Goal: Task Accomplishment & Management: Use online tool/utility

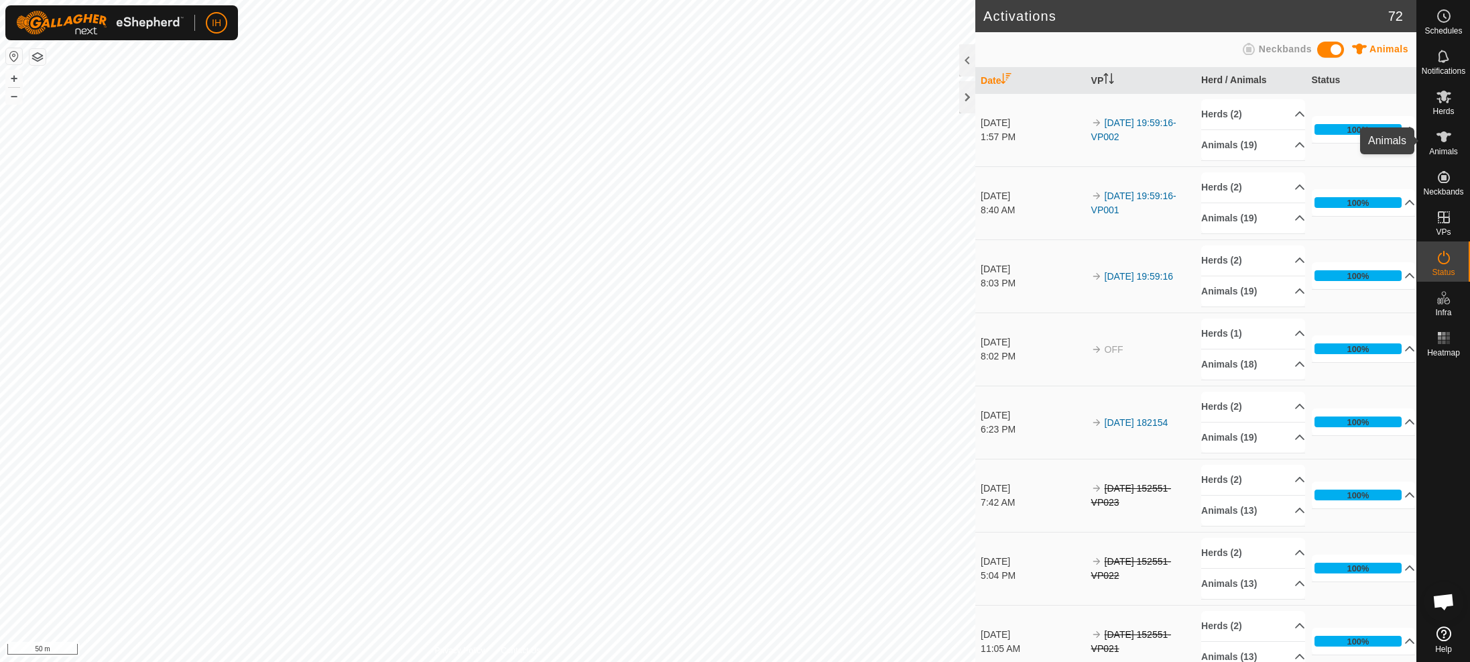
click at [1445, 146] on es-animals-svg-icon at bounding box center [1444, 136] width 24 height 21
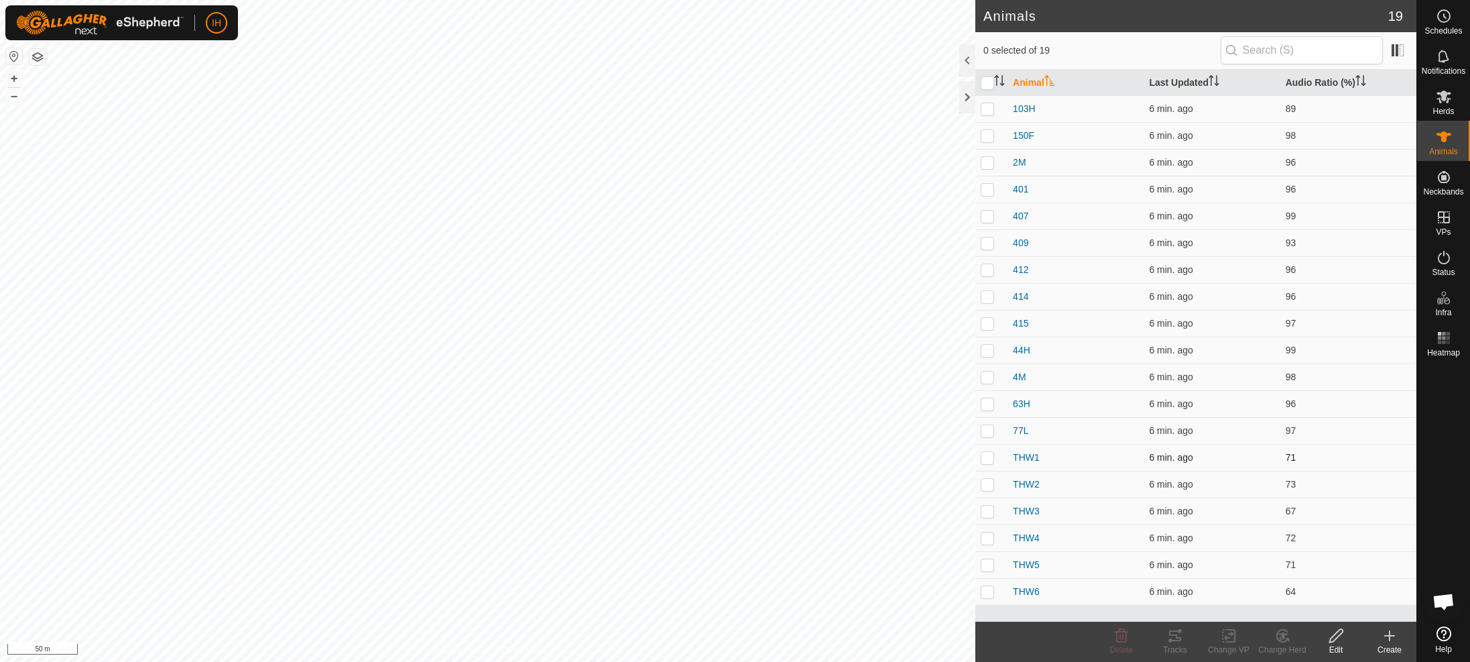
click at [992, 459] on p-checkbox at bounding box center [987, 457] width 13 height 11
checkbox input "true"
click at [992, 487] on p-checkbox at bounding box center [987, 484] width 13 height 11
checkbox input "true"
drag, startPoint x: 990, startPoint y: 510, endPoint x: 990, endPoint y: 534, distance: 23.5
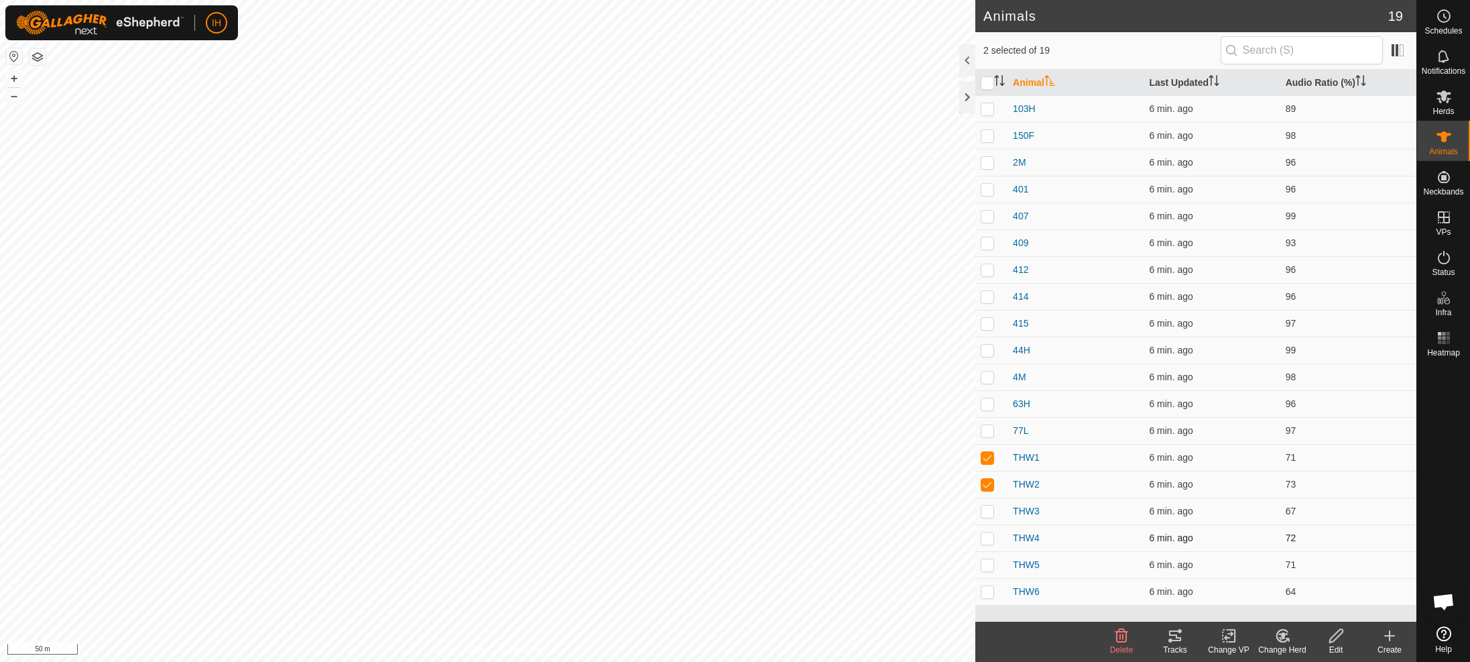
click at [991, 512] on p-checkbox at bounding box center [987, 511] width 13 height 11
checkbox input "true"
drag, startPoint x: 990, startPoint y: 540, endPoint x: 988, endPoint y: 553, distance: 13.7
click at [990, 543] on td at bounding box center [992, 537] width 32 height 27
checkbox input "true"
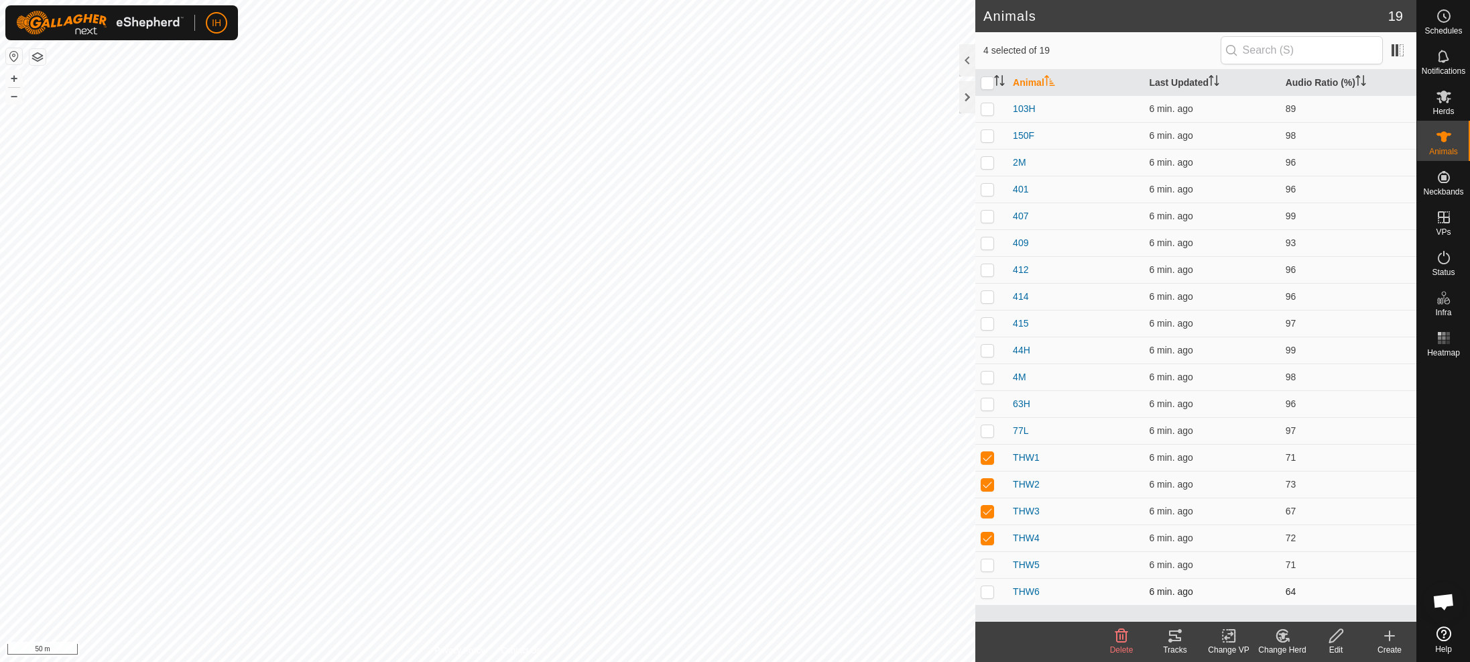
drag, startPoint x: 988, startPoint y: 563, endPoint x: 989, endPoint y: 579, distance: 16.1
click at [988, 566] on p-checkbox at bounding box center [987, 564] width 13 height 11
checkbox input "true"
drag, startPoint x: 989, startPoint y: 590, endPoint x: 1006, endPoint y: 595, distance: 18.1
click at [990, 591] on p-checkbox at bounding box center [987, 591] width 13 height 11
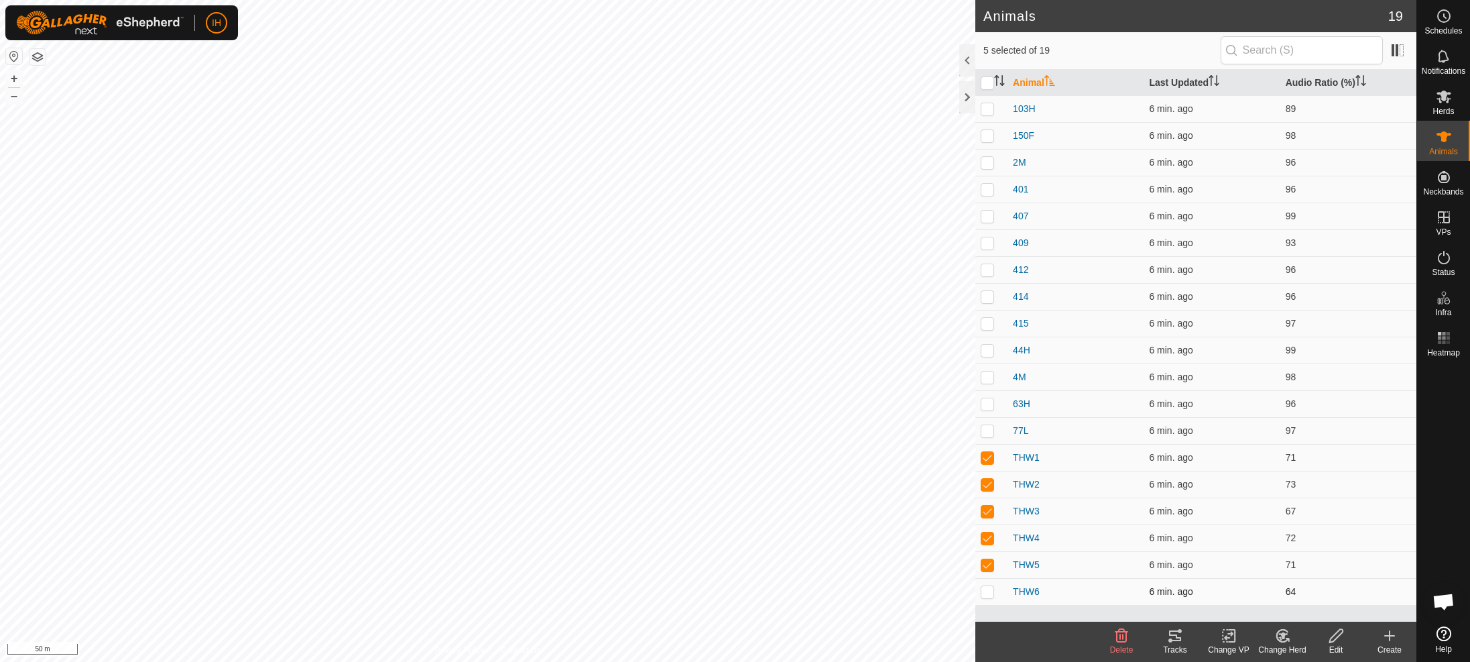
checkbox input "true"
click at [1173, 635] on icon at bounding box center [1175, 635] width 12 height 11
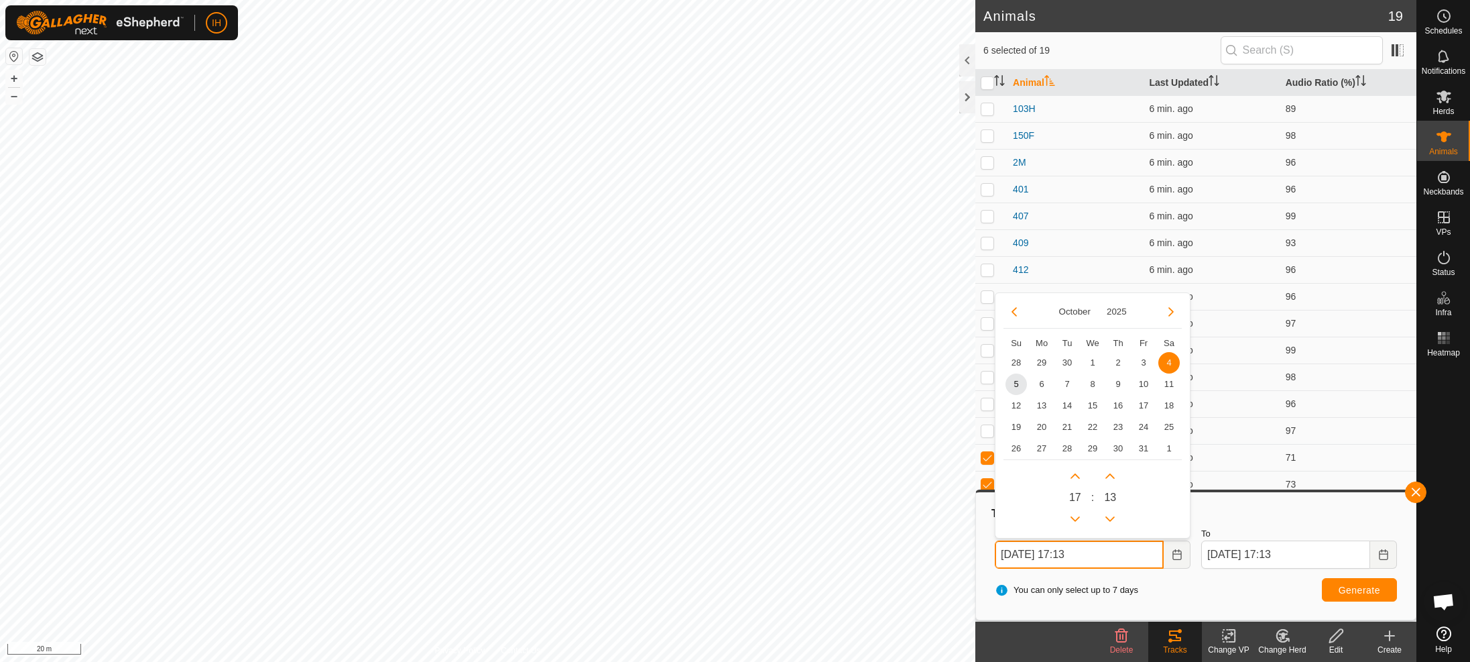
click at [1126, 554] on input "[DATE] 17:13" at bounding box center [1079, 554] width 169 height 28
click at [1016, 390] on span "5" at bounding box center [1016, 383] width 21 height 21
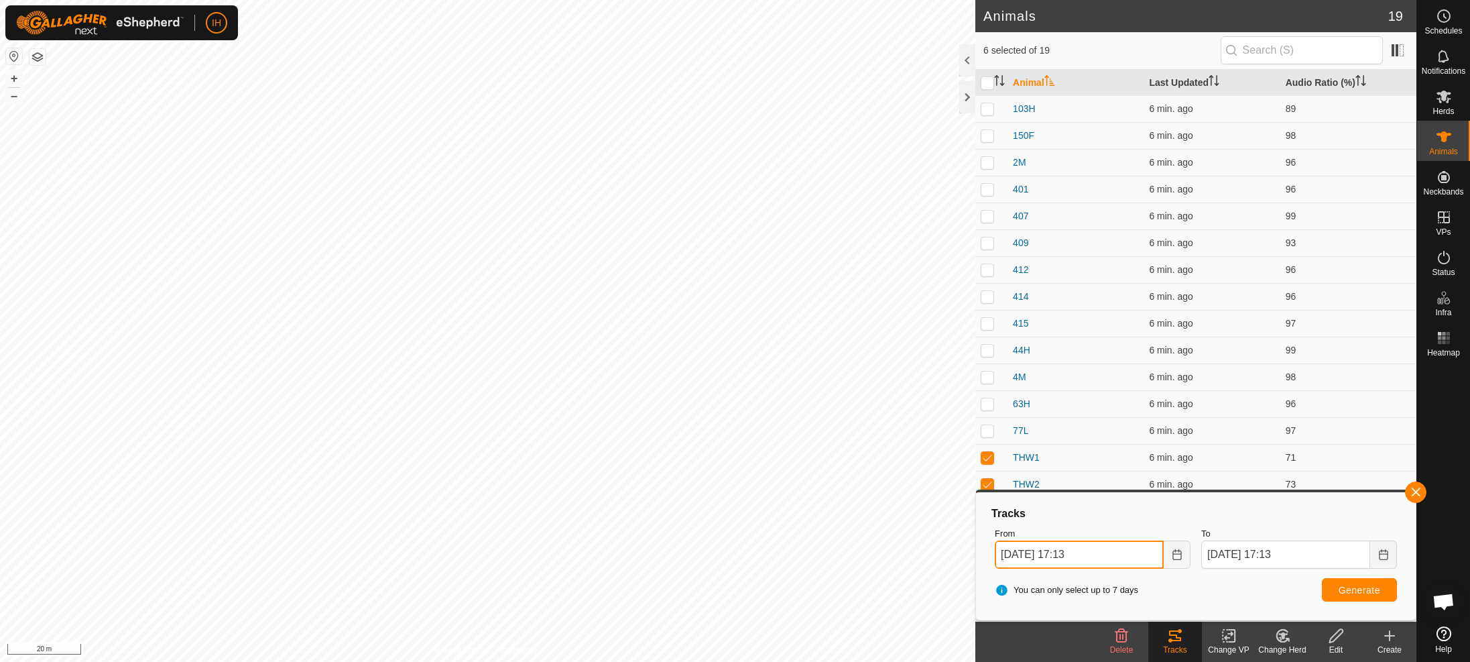
click at [1120, 557] on input "[DATE] 17:13" at bounding box center [1079, 554] width 169 height 28
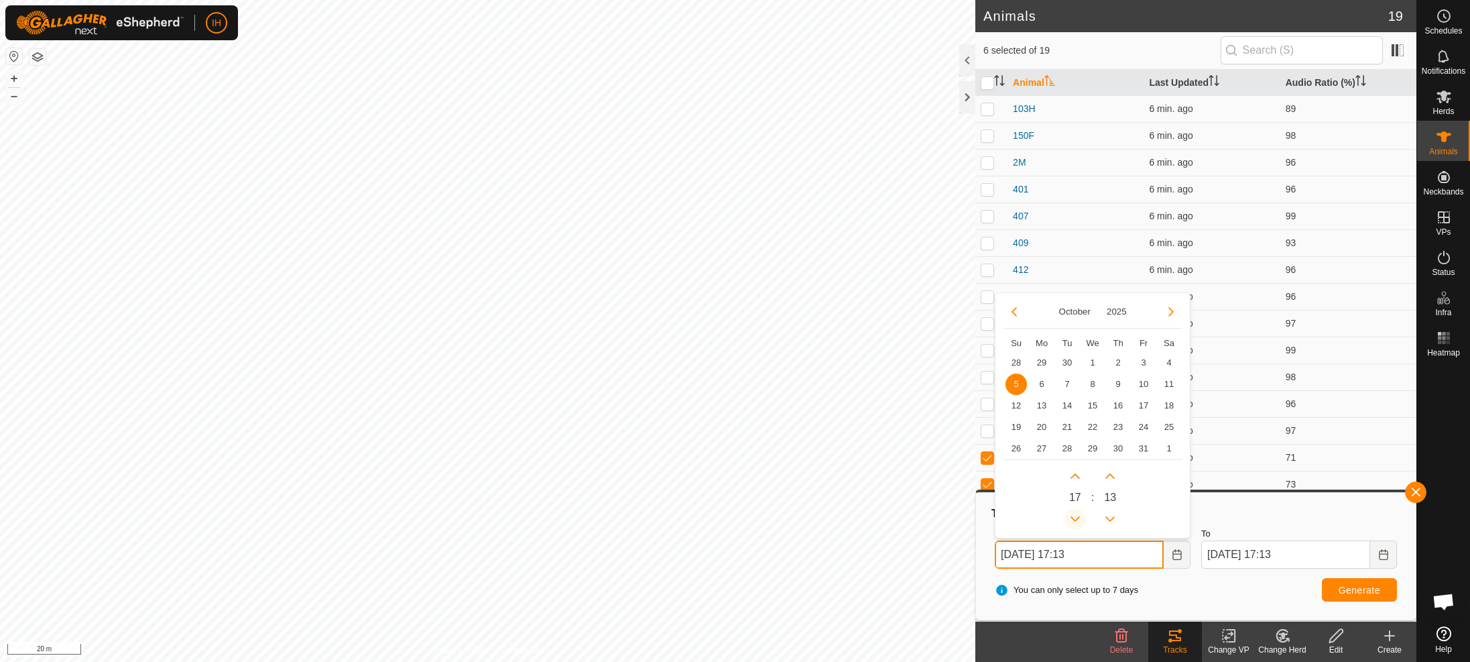
click at [1075, 514] on button "Previous Hour" at bounding box center [1075, 518] width 21 height 21
click at [1075, 515] on span "Previous Hour" at bounding box center [1075, 515] width 0 height 0
click at [1075, 514] on button "Previous Hour" at bounding box center [1075, 518] width 21 height 21
type input "[DATE] 13:13"
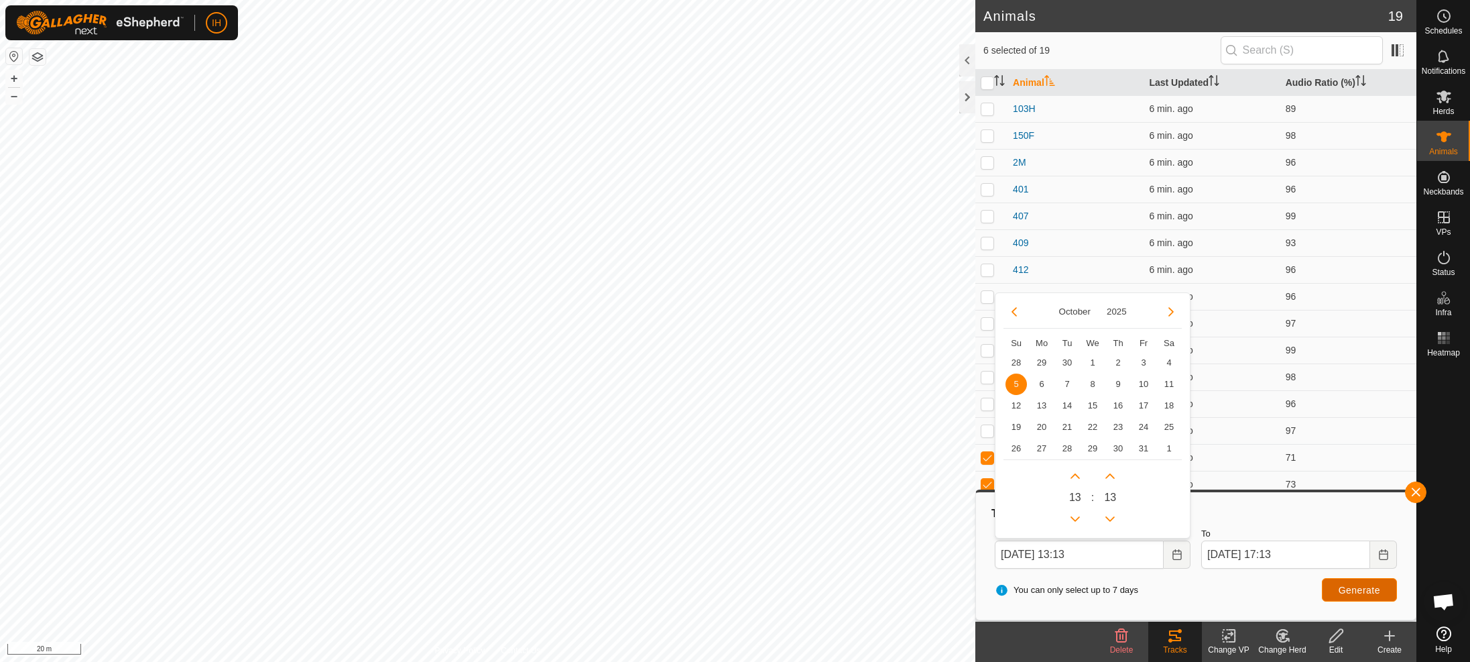
click at [1352, 593] on span "Generate" at bounding box center [1360, 590] width 42 height 11
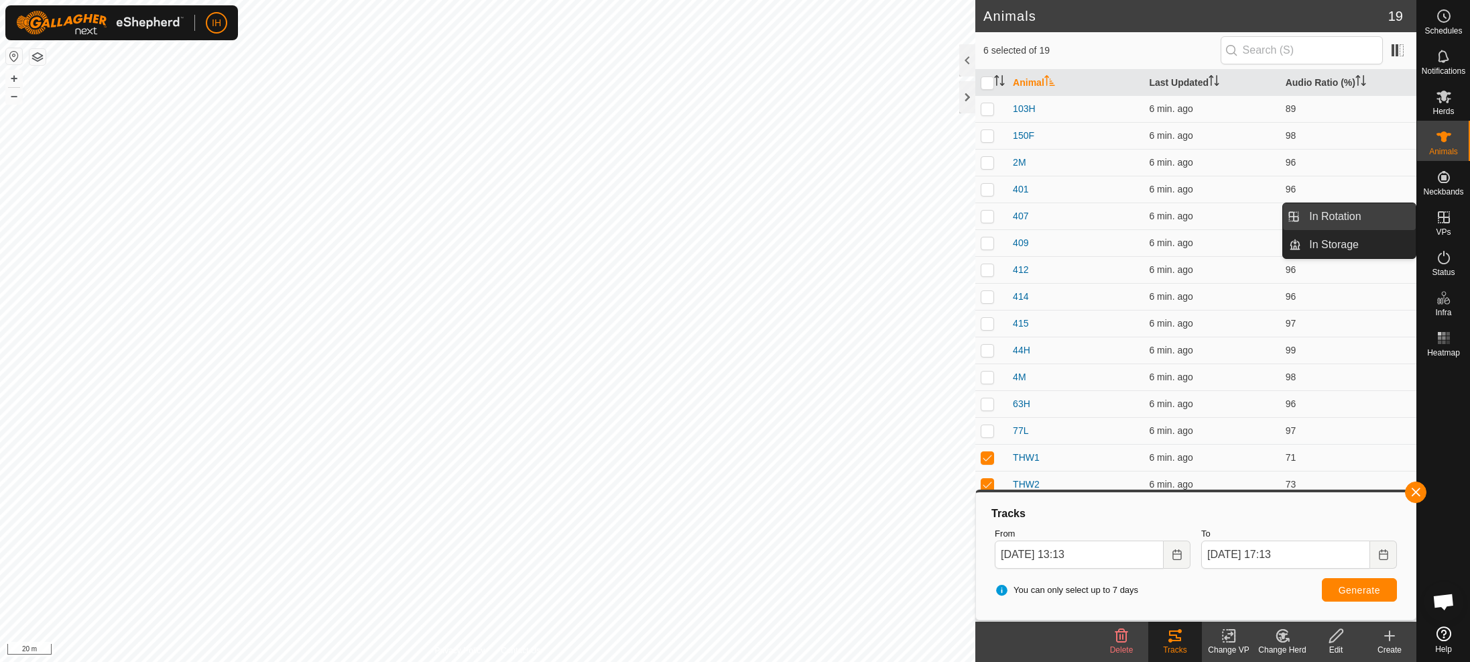
click at [1328, 225] on link "In Rotation" at bounding box center [1358, 216] width 115 height 27
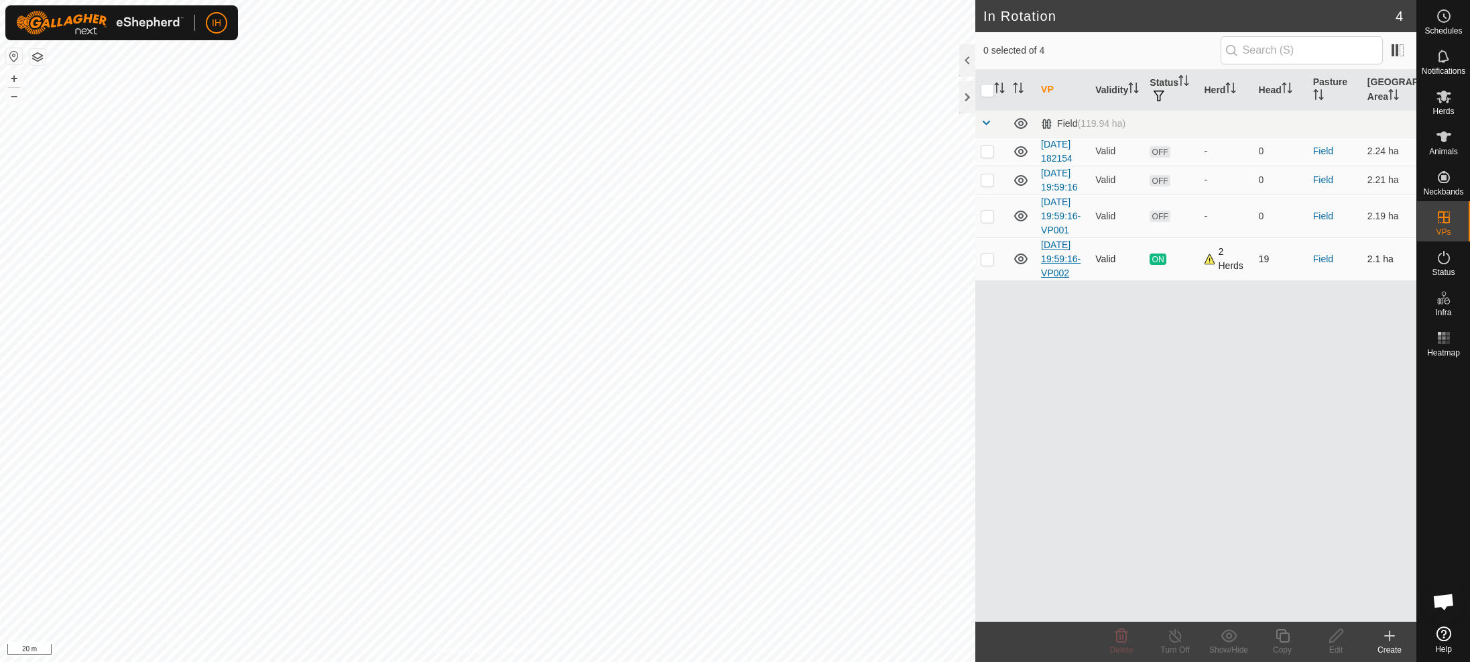
checkbox input "true"
click at [1283, 640] on icon at bounding box center [1283, 636] width 17 height 16
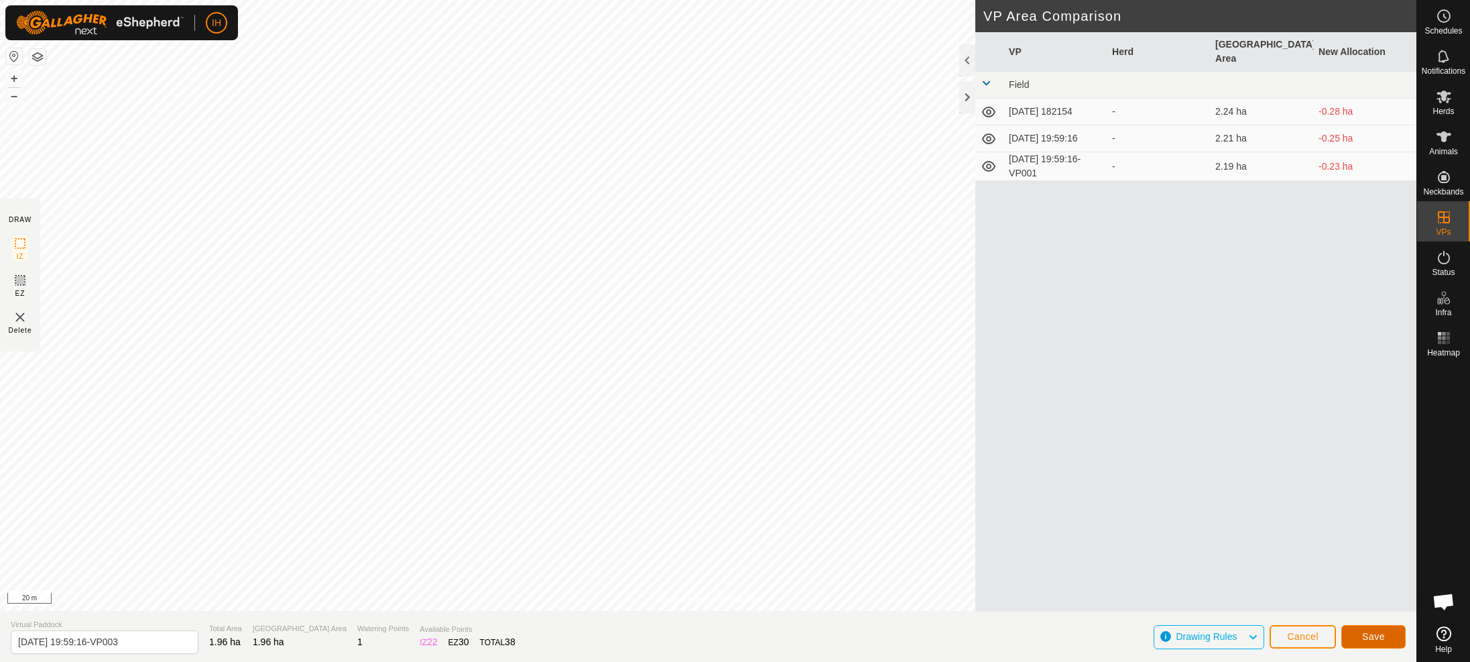
drag, startPoint x: 1378, startPoint y: 636, endPoint x: 1062, endPoint y: 448, distance: 367.4
click at [1308, 611] on div "DRAW IZ EZ Delete VP Area Comparison VP Herd Grazing Area New Allocation Field …" at bounding box center [708, 636] width 1417 height 51
click at [1377, 634] on span "Save" at bounding box center [1373, 636] width 23 height 11
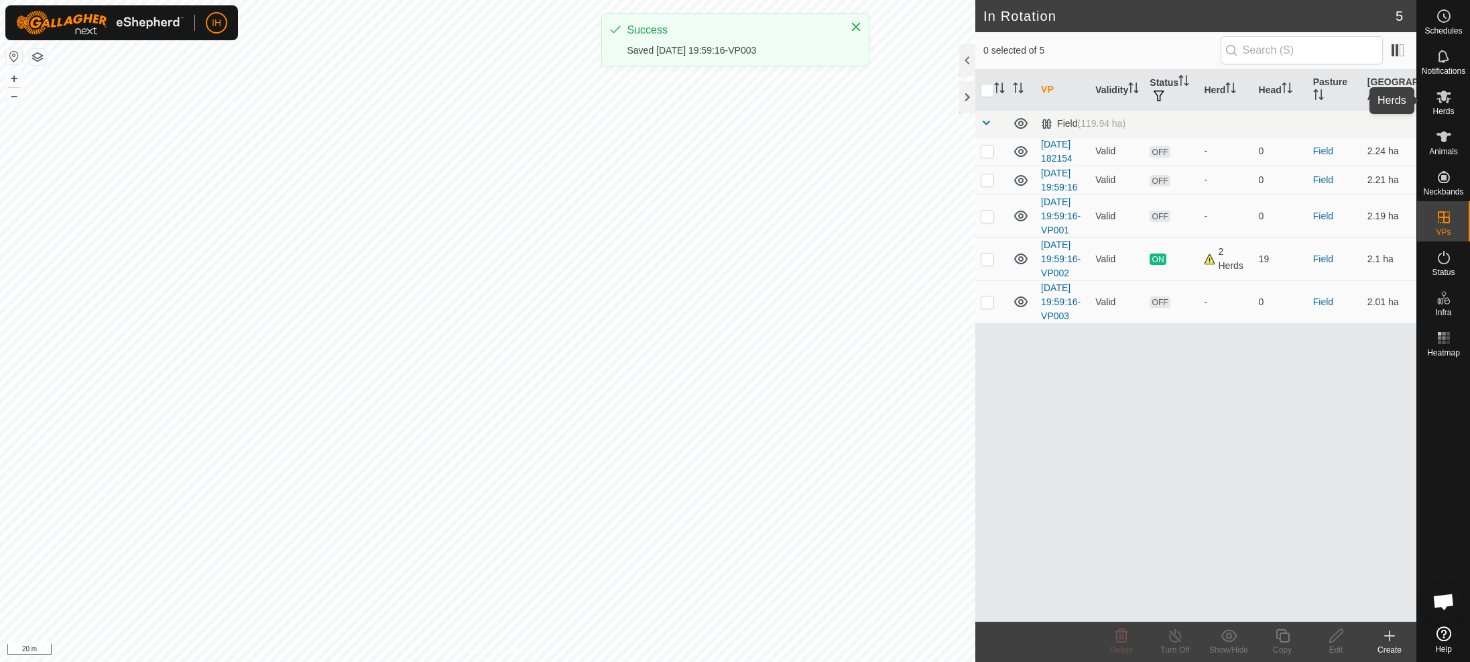
drag, startPoint x: 1450, startPoint y: 103, endPoint x: 1429, endPoint y: 105, distance: 21.5
click at [1450, 103] on icon at bounding box center [1444, 97] width 16 height 16
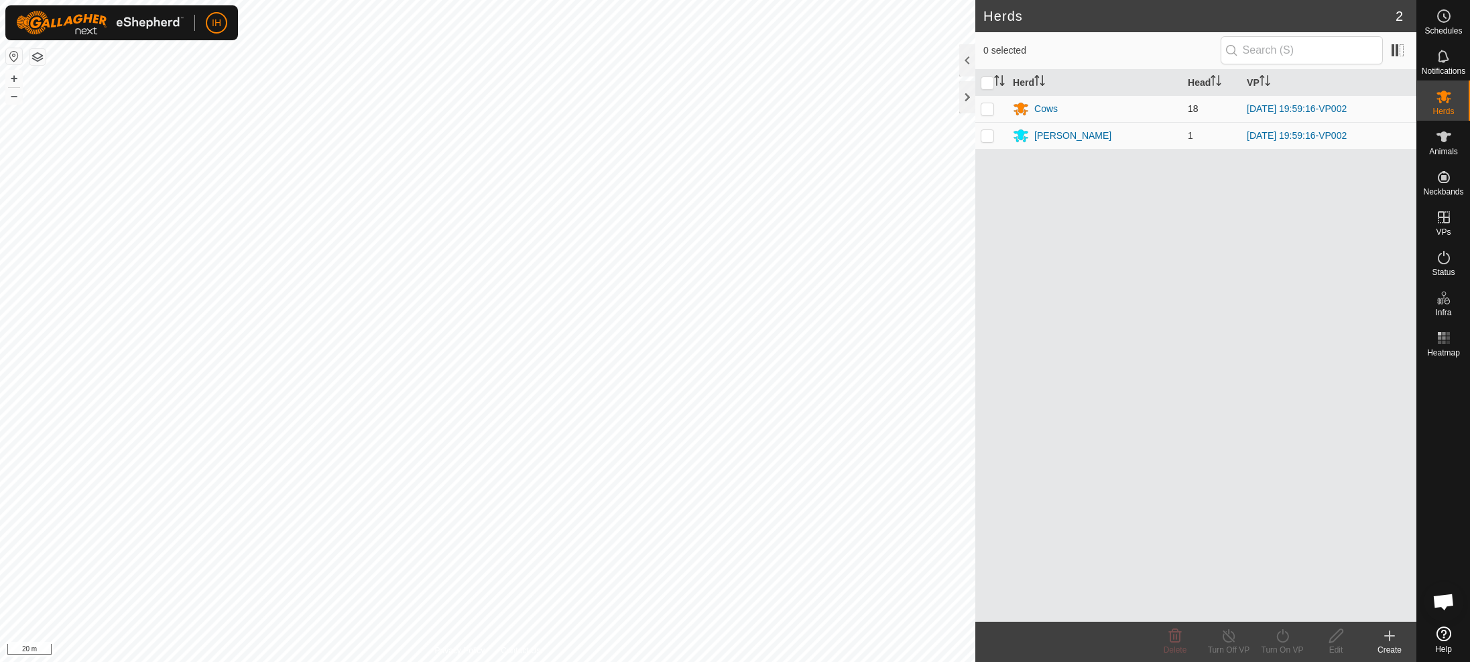
drag, startPoint x: 991, startPoint y: 111, endPoint x: 992, endPoint y: 118, distance: 7.4
click at [991, 111] on p-checkbox at bounding box center [987, 108] width 13 height 11
checkbox input "true"
click at [993, 137] on p-checkbox at bounding box center [987, 135] width 13 height 11
checkbox input "true"
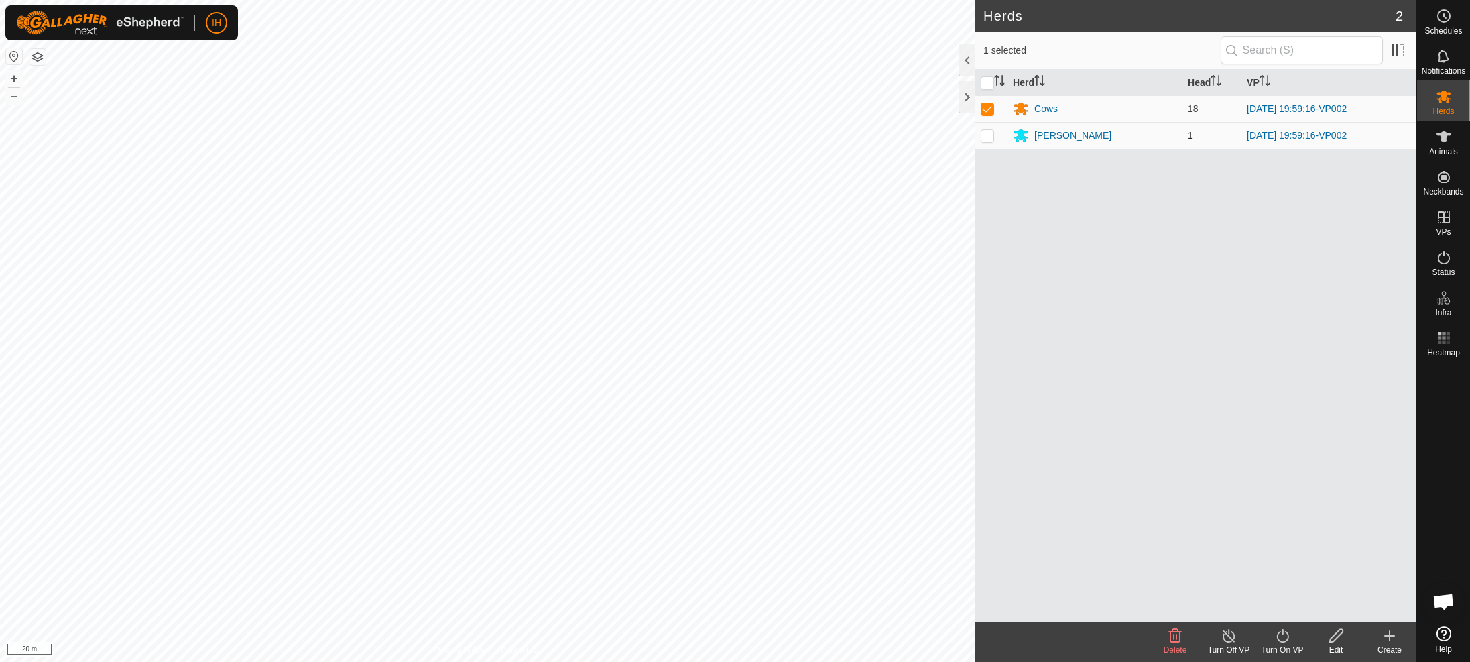
checkbox input "true"
click at [1283, 640] on icon at bounding box center [1283, 636] width 17 height 16
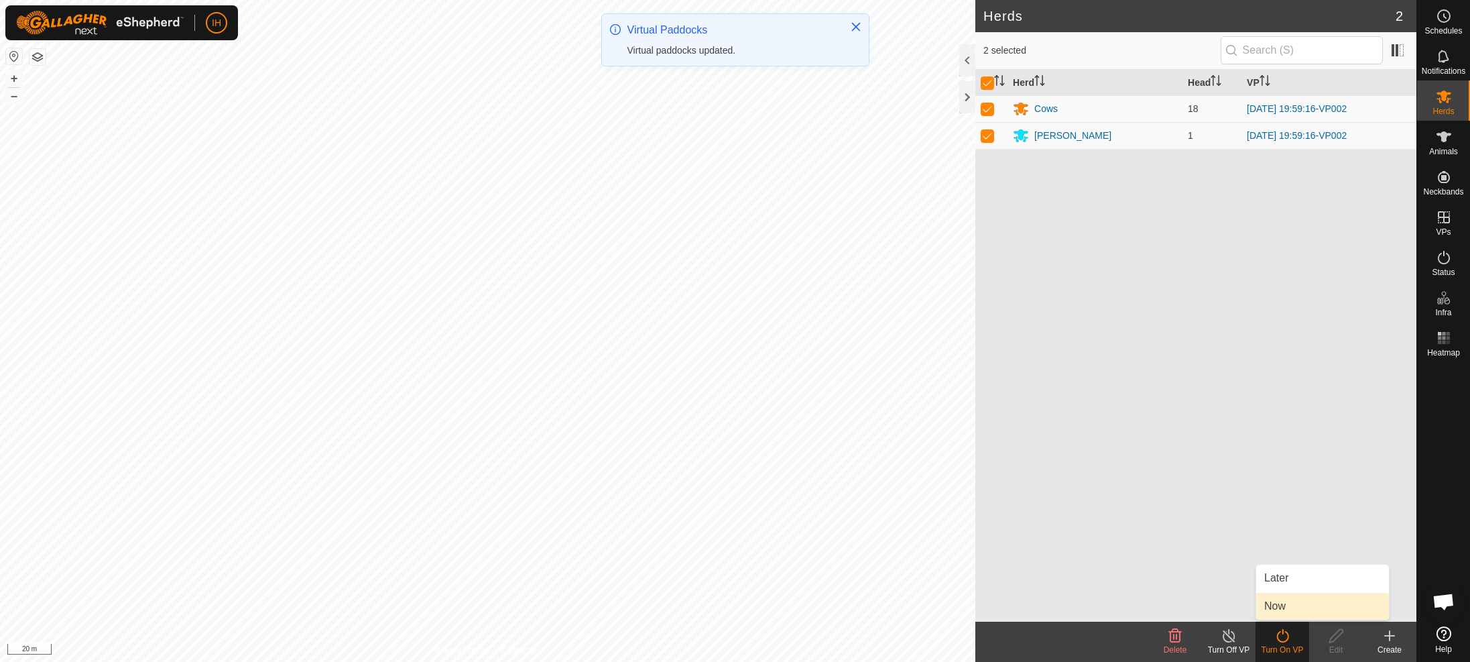
click at [1281, 604] on link "Now" at bounding box center [1322, 606] width 133 height 27
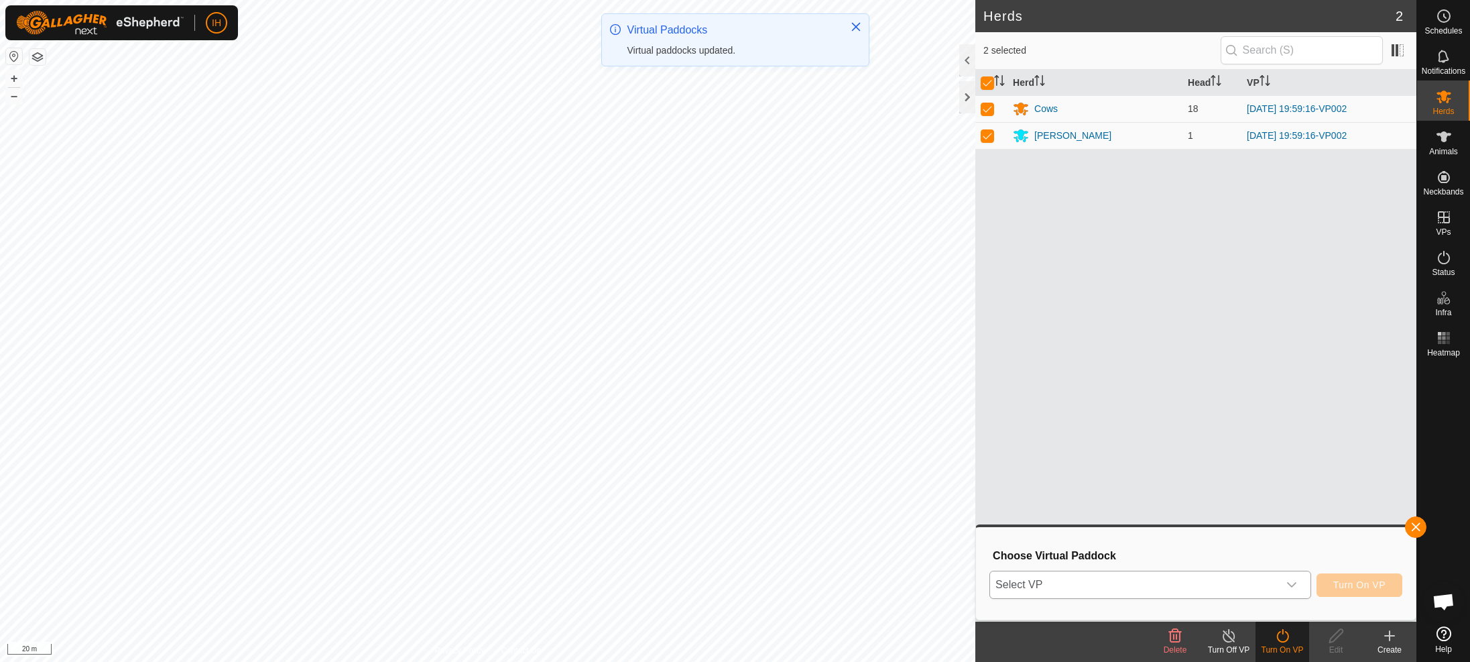
click at [1184, 585] on span "Select VP" at bounding box center [1134, 584] width 288 height 27
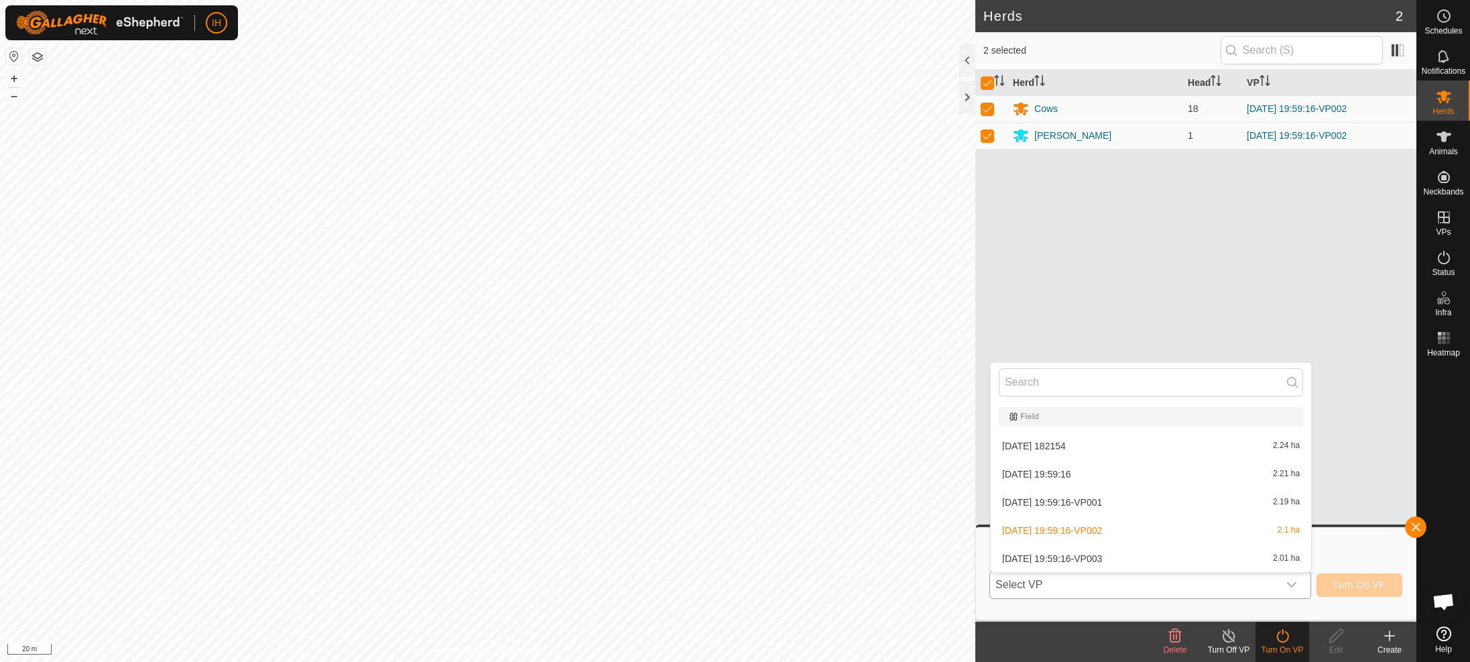
click at [1108, 561] on li "[DATE] 19:59:16-VP003 2.01 ha" at bounding box center [1151, 558] width 320 height 27
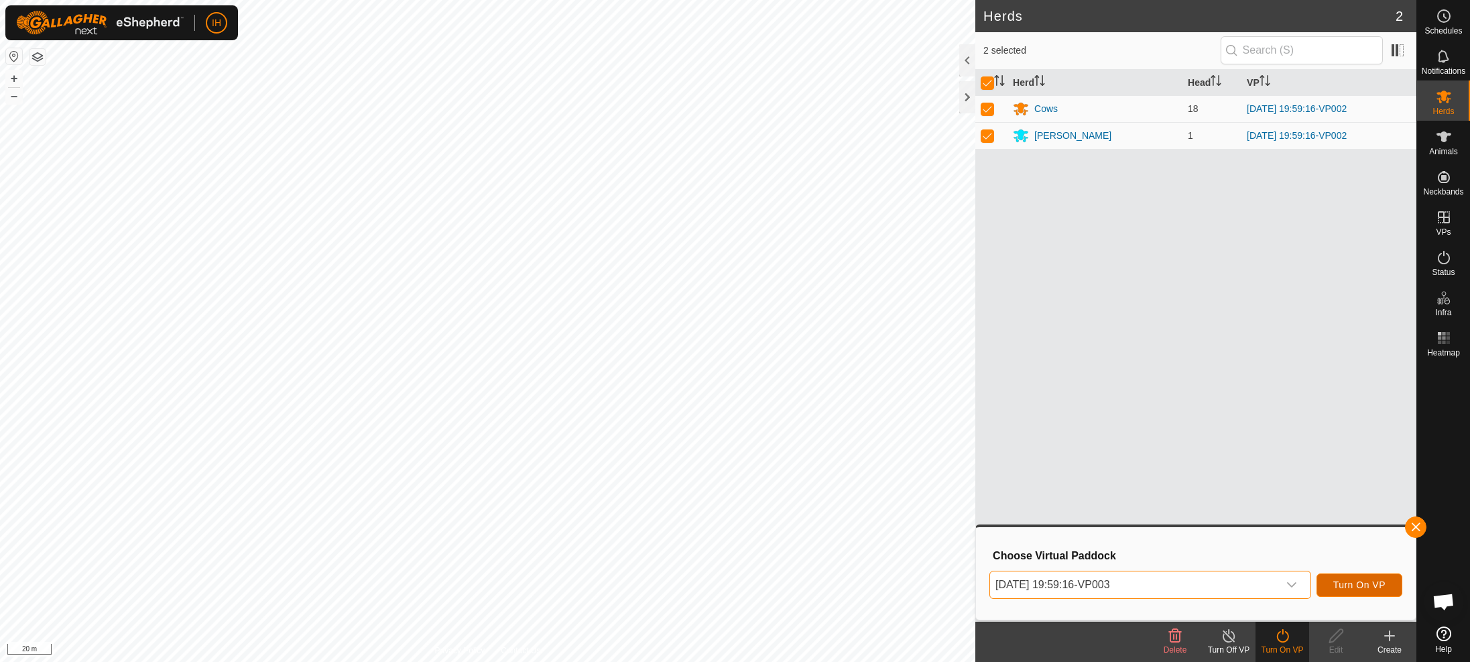
click at [1368, 579] on span "Turn On VP" at bounding box center [1360, 584] width 52 height 11
